Goal: Check status: Check status

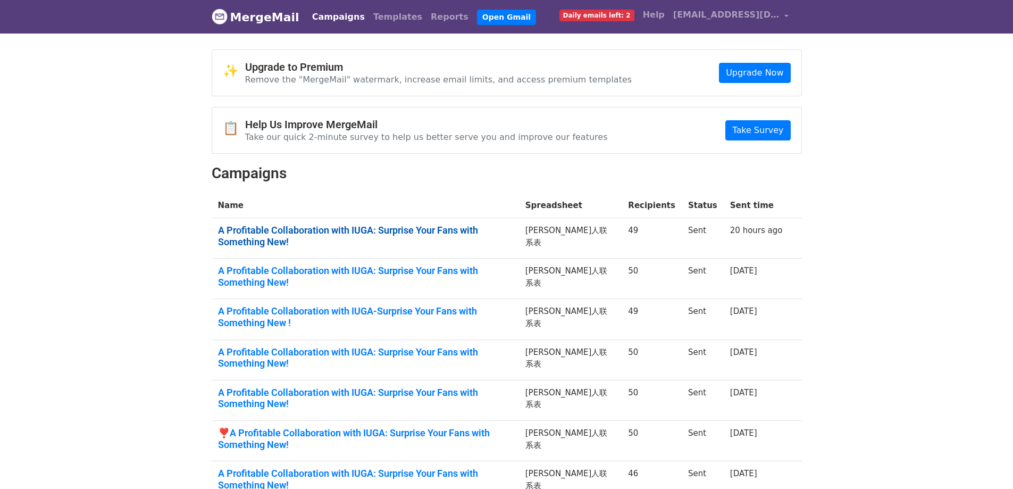
click at [466, 229] on link "A Profitable Collaboration with IUGA: Surprise Your Fans with Something New!" at bounding box center [365, 235] width 295 height 23
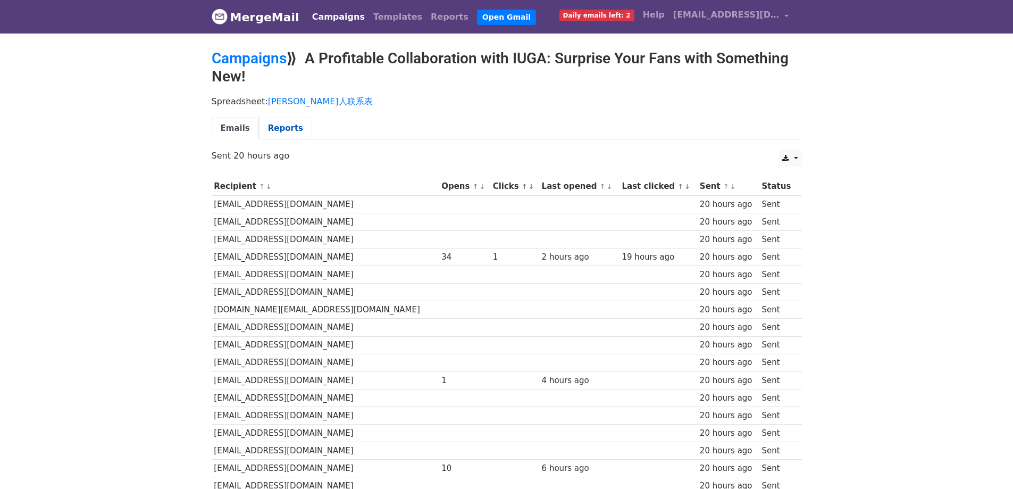
click at [294, 127] on link "Reports" at bounding box center [285, 129] width 53 height 22
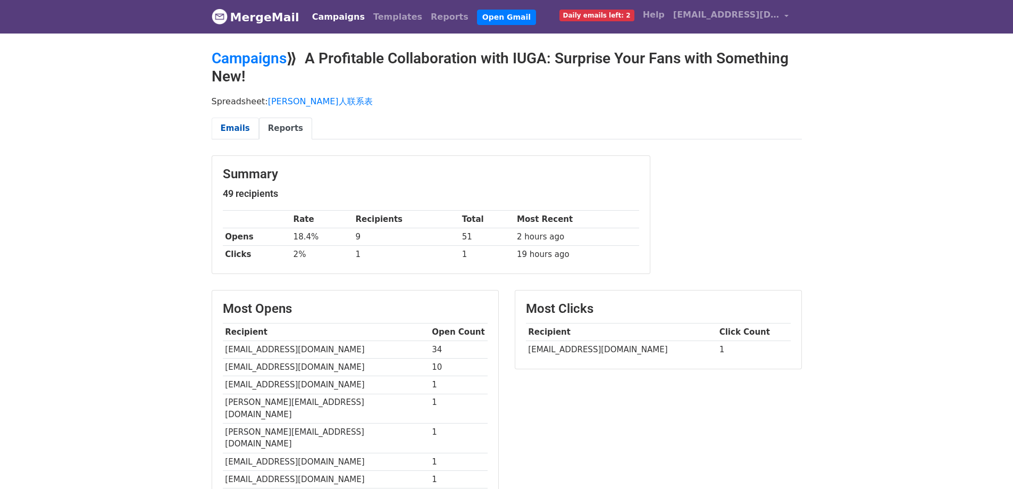
click at [229, 130] on link "Emails" at bounding box center [235, 129] width 47 height 22
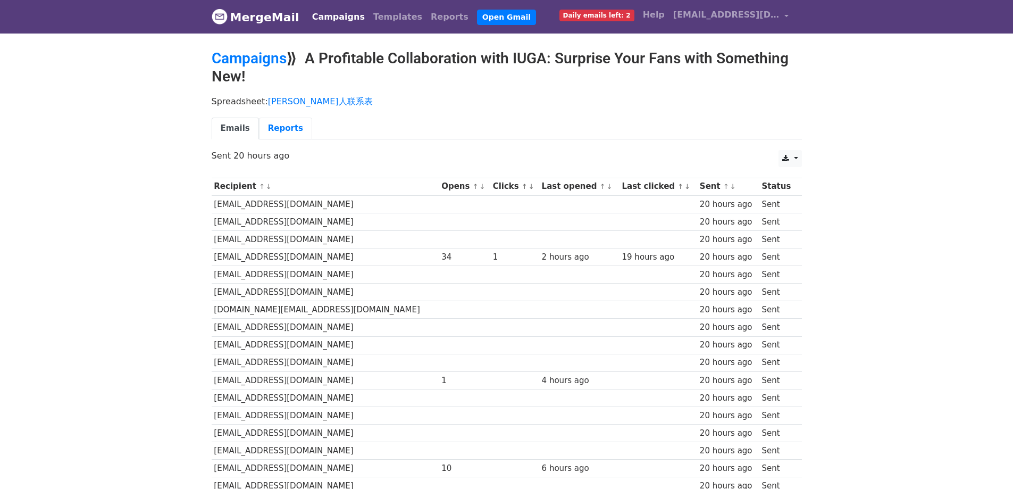
click at [283, 132] on link "Reports" at bounding box center [285, 129] width 53 height 22
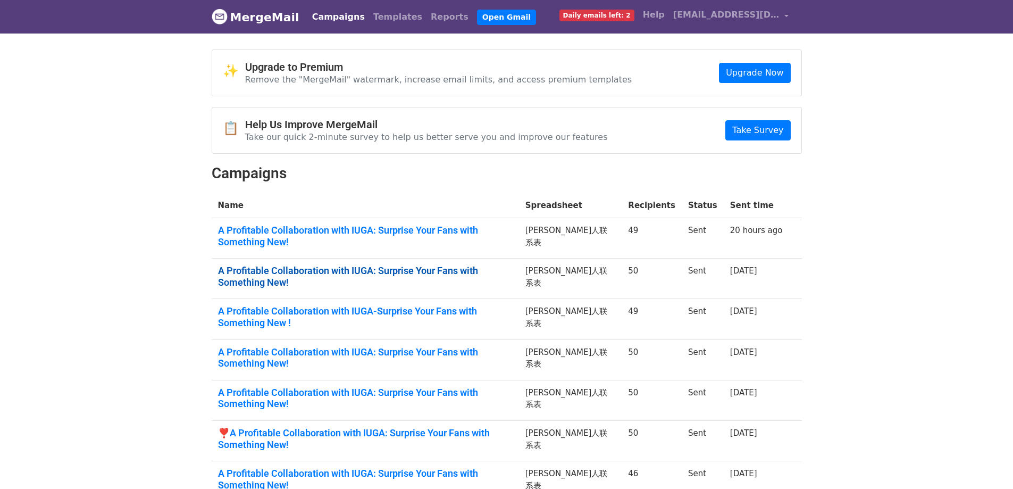
click at [301, 265] on link "A Profitable Collaboration with IUGA: Surprise Your Fans with Something New!" at bounding box center [365, 276] width 295 height 23
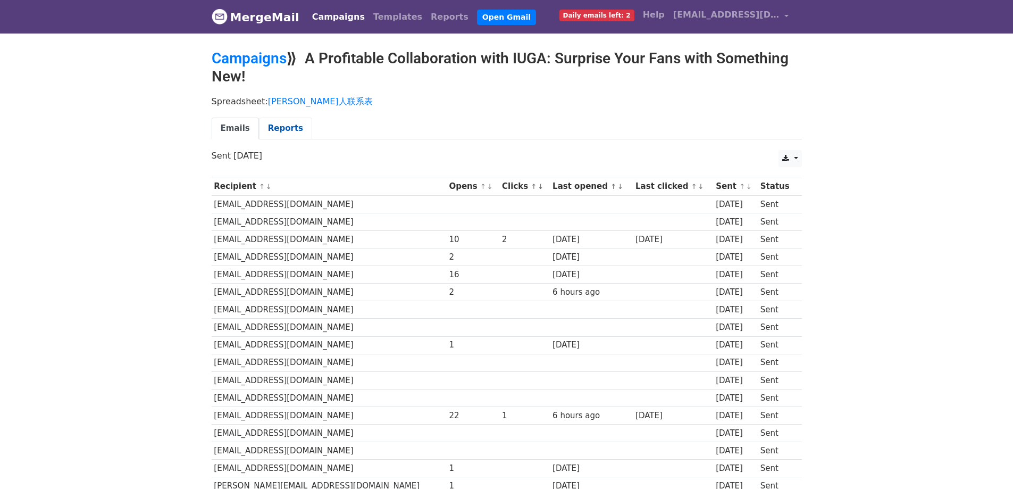
click at [279, 124] on link "Reports" at bounding box center [285, 129] width 53 height 22
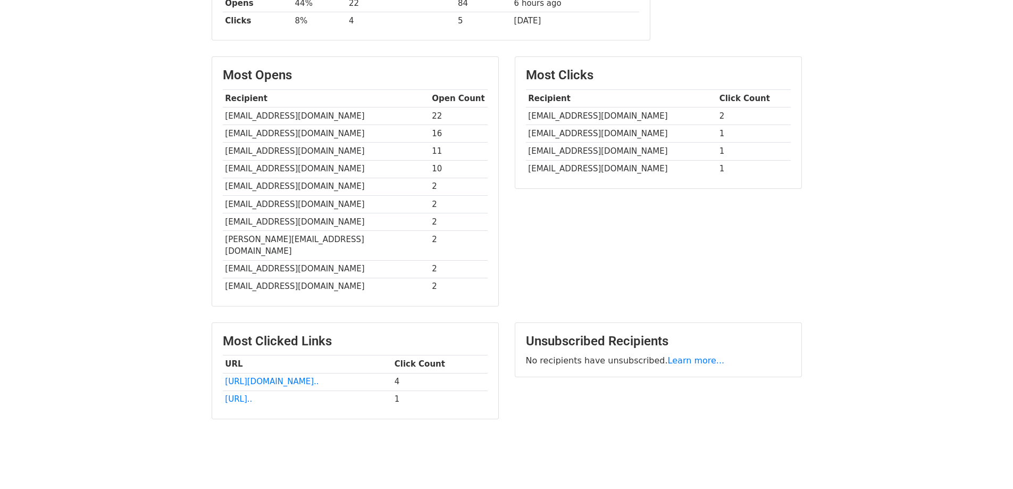
scroll to position [248, 0]
